Goal: Information Seeking & Learning: Learn about a topic

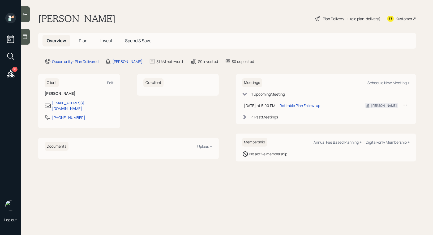
click at [326, 18] on div "Plan Delivery" at bounding box center [333, 19] width 21 height 6
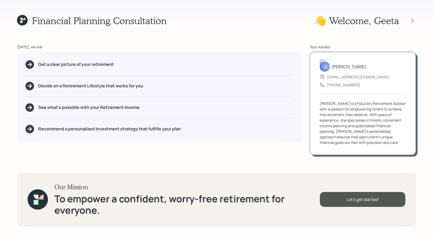
click at [23, 19] on icon at bounding box center [22, 20] width 11 height 11
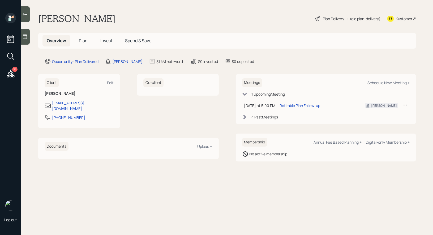
click at [106, 41] on span "Invest" at bounding box center [106, 41] width 12 height 6
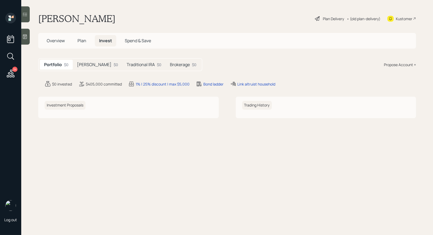
click at [89, 64] on h5 "[PERSON_NAME]" at bounding box center [94, 64] width 35 height 5
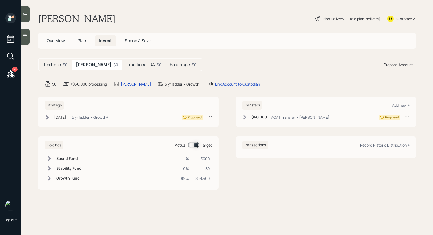
click at [127, 64] on h5 "Traditional IRA" at bounding box center [141, 64] width 28 height 5
click at [171, 63] on h5 "Brokerage" at bounding box center [180, 64] width 20 height 5
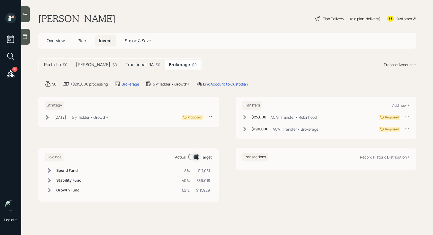
click at [363, 17] on div "• (old plan-delivery)" at bounding box center [364, 19] width 34 height 6
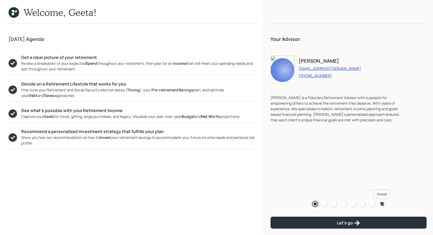
click at [382, 205] on icon at bounding box center [382, 203] width 5 height 3
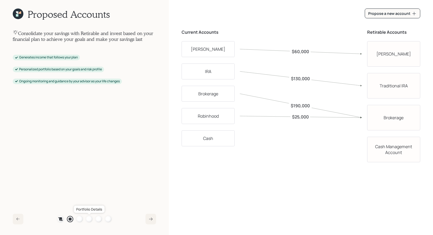
click at [90, 218] on div at bounding box center [89, 219] width 6 height 6
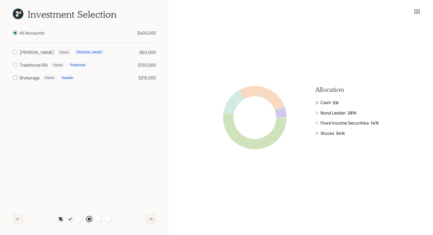
click at [31, 79] on div "Brokerage" at bounding box center [30, 78] width 20 height 6
click at [13, 78] on input "Brokerage Geeta Taxable $215,000" at bounding box center [12, 78] width 0 height 0
radio input "true"
radio input "false"
click at [15, 15] on icon at bounding box center [18, 14] width 11 height 11
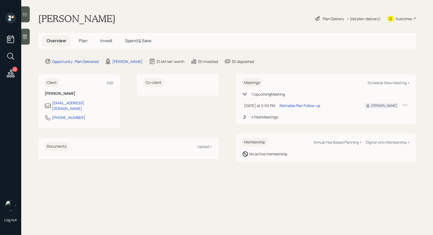
click at [82, 40] on span "Plan" at bounding box center [83, 41] width 9 height 6
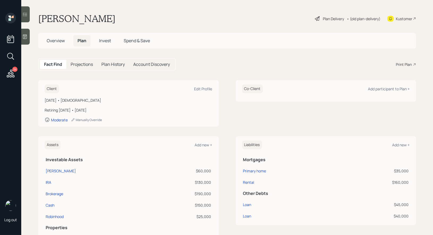
click at [334, 16] on div "Plan Delivery" at bounding box center [333, 19] width 21 height 6
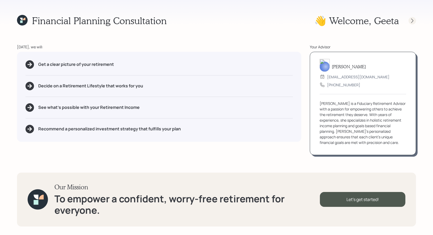
click at [413, 20] on icon at bounding box center [413, 20] width 2 height 5
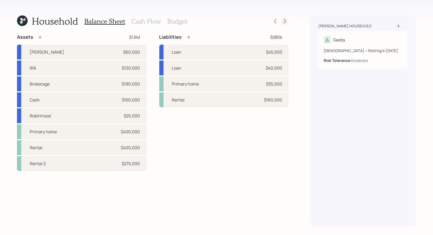
click at [285, 23] on icon at bounding box center [284, 21] width 5 height 5
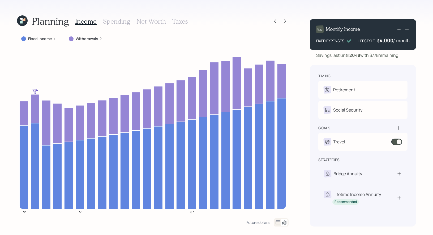
click at [83, 36] on label "Withdrawals" at bounding box center [87, 38] width 23 height 5
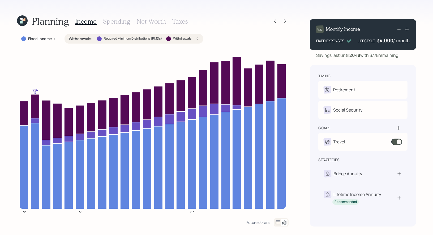
click at [198, 39] on icon at bounding box center [197, 38] width 1 height 3
